Goal: Information Seeking & Learning: Learn about a topic

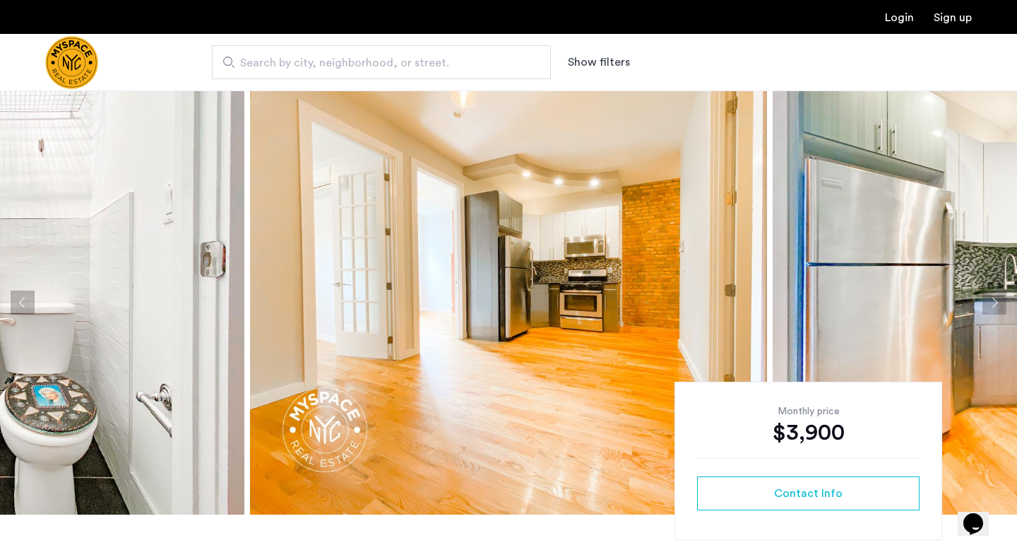
click at [396, 341] on img at bounding box center [508, 302] width 517 height 424
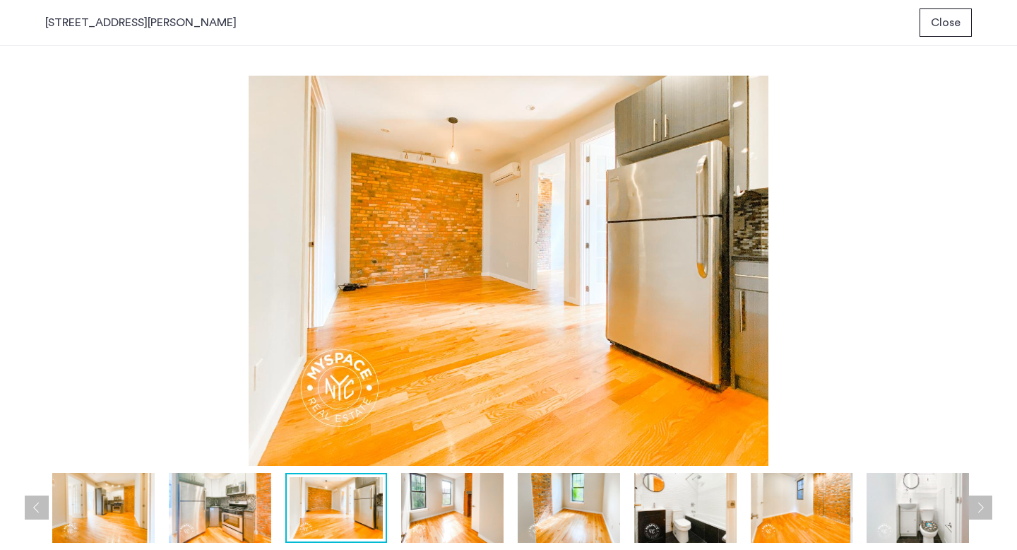
click at [940, 23] on span "Close" at bounding box center [946, 22] width 30 height 17
